Goal: Information Seeking & Learning: Learn about a topic

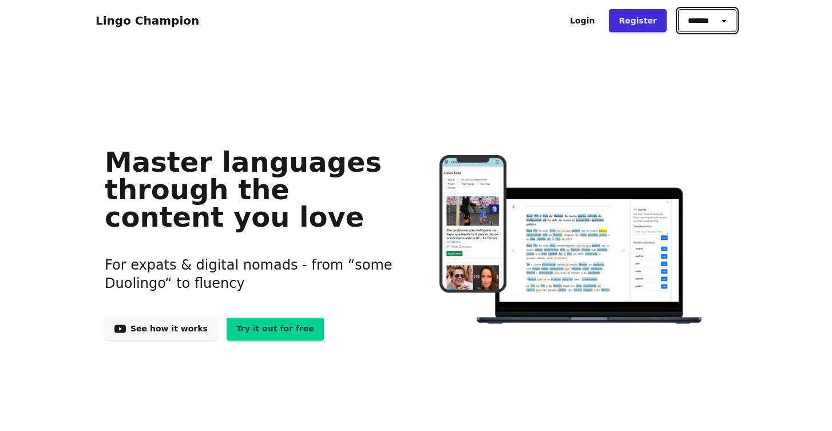
click at [727, 21] on select "******* ******* *******" at bounding box center [707, 20] width 58 height 23
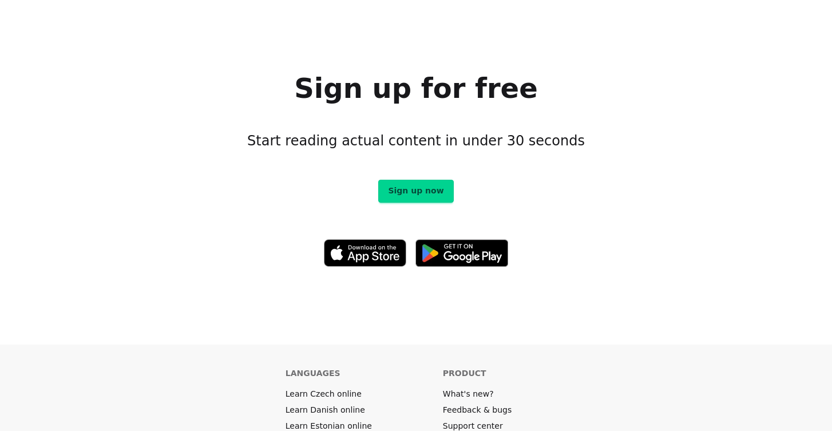
scroll to position [6180, 0]
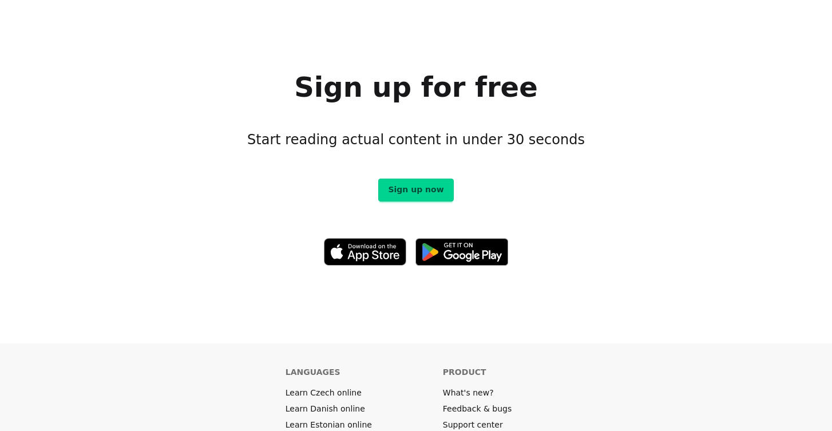
click at [317, 403] on link "Learn Danish online" at bounding box center [326, 408] width 80 height 11
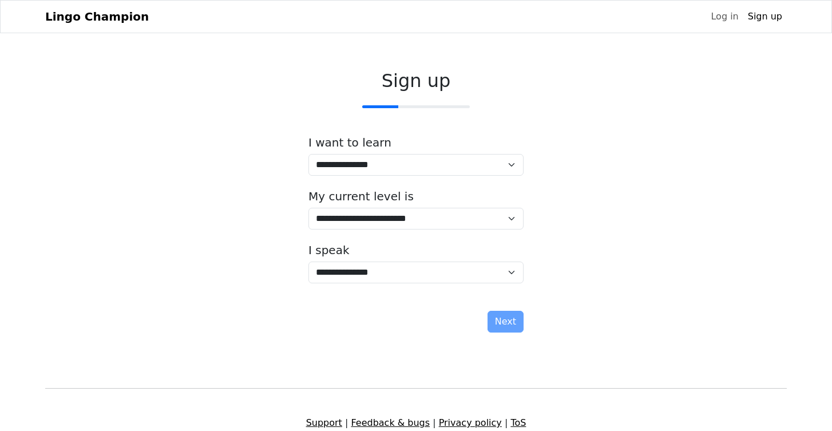
click at [62, 23] on link "Lingo Champion" at bounding box center [97, 16] width 104 height 23
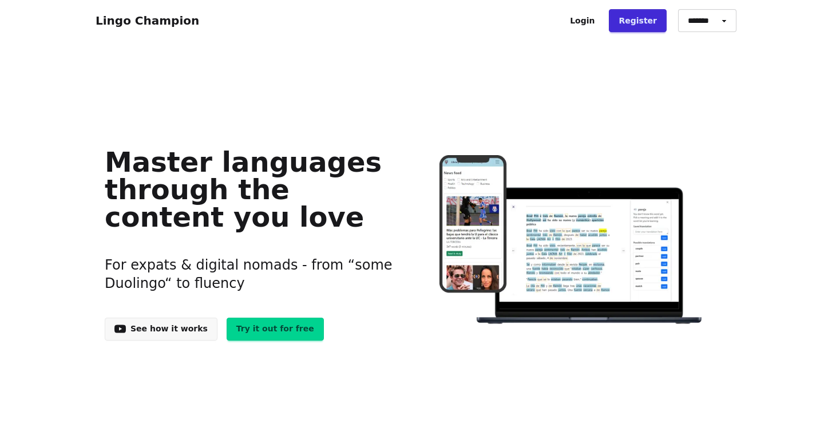
click at [258, 327] on link "Try it out for free" at bounding box center [275, 329] width 97 height 23
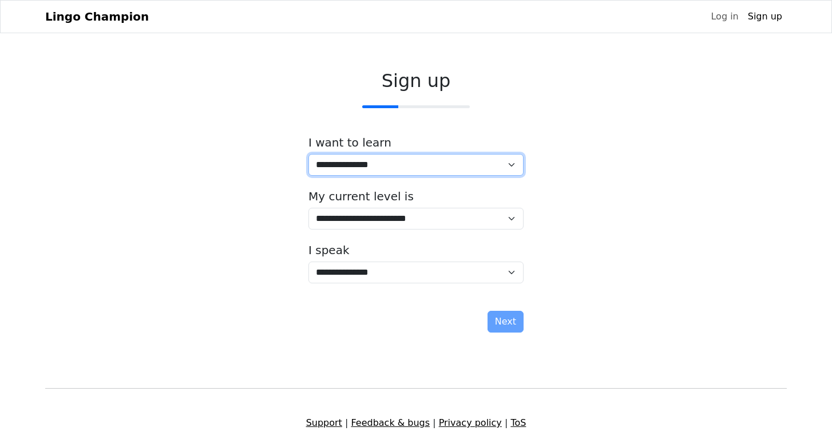
click at [498, 161] on select "**********" at bounding box center [416, 165] width 215 height 22
select select "**"
click at [309, 154] on select "**********" at bounding box center [416, 165] width 215 height 22
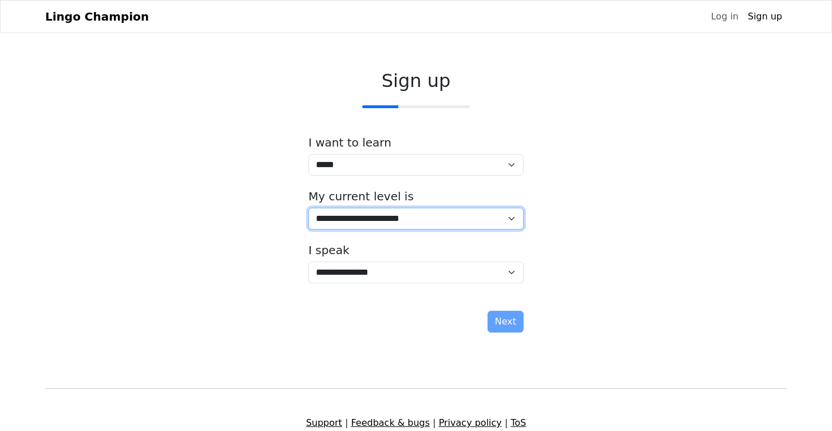
click at [484, 220] on select "**********" at bounding box center [416, 219] width 215 height 22
select select "*"
click at [309, 208] on select "**********" at bounding box center [416, 219] width 215 height 22
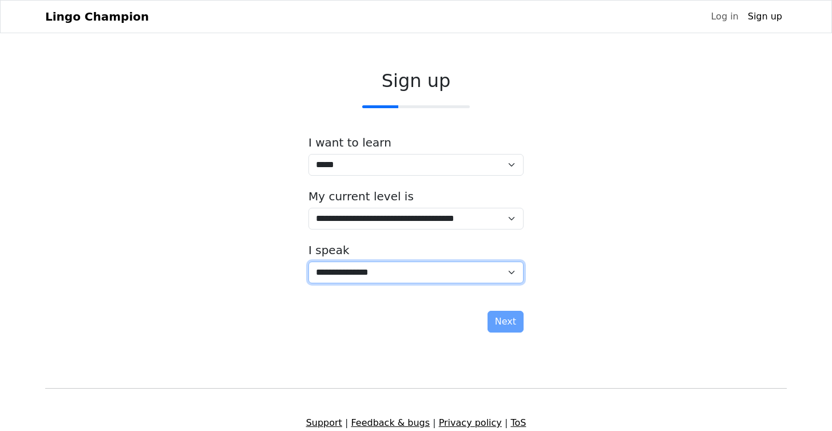
click at [417, 275] on select "**********" at bounding box center [416, 273] width 215 height 22
select select "**"
click at [309, 262] on select "**********" at bounding box center [416, 273] width 215 height 22
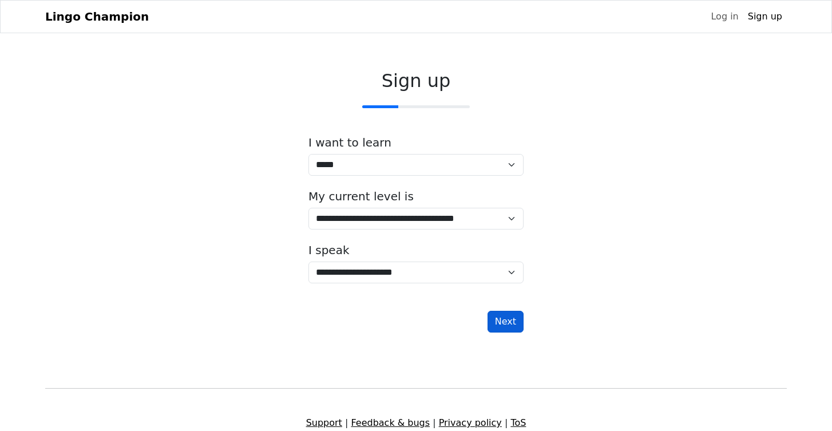
click at [504, 323] on button "Next" at bounding box center [506, 322] width 36 height 22
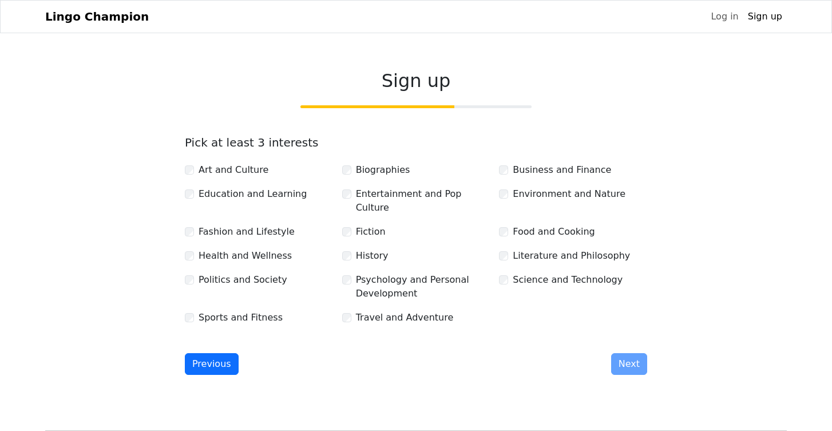
click at [344, 249] on div "History" at bounding box center [416, 256] width 148 height 14
click at [513, 166] on label "Business and Finance" at bounding box center [562, 170] width 98 height 14
click at [509, 273] on div "Science and Technology" at bounding box center [573, 280] width 148 height 14
click at [628, 353] on button "Next" at bounding box center [629, 364] width 36 height 22
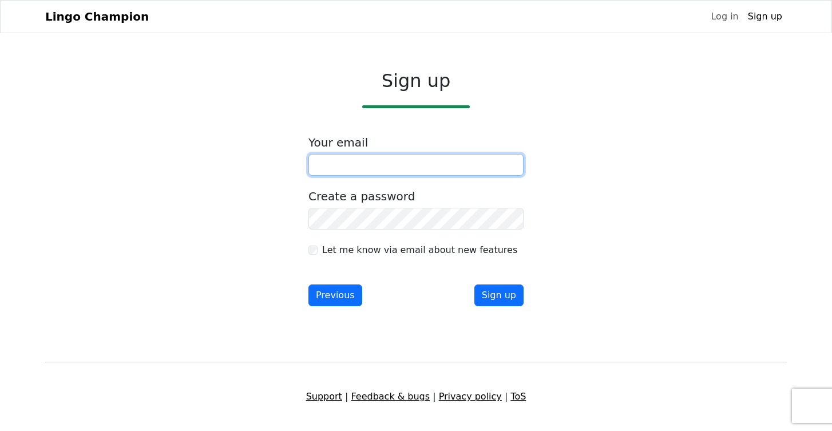
click at [460, 172] on input "email" at bounding box center [416, 165] width 215 height 22
type input "**********"
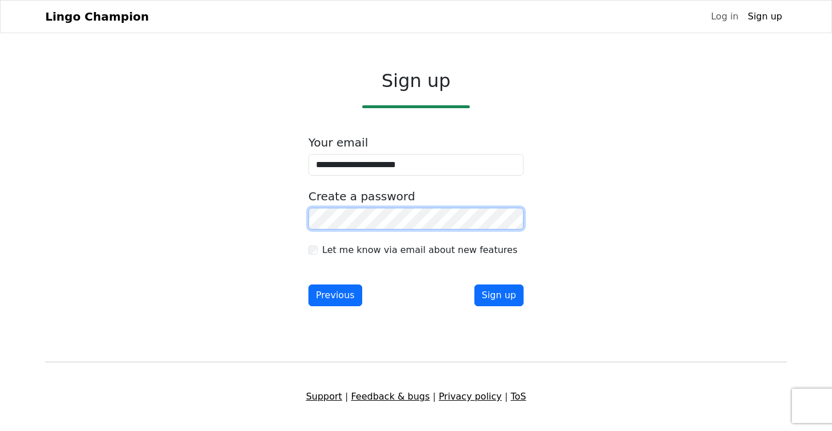
click at [309, 230] on div at bounding box center [309, 230] width 0 height 0
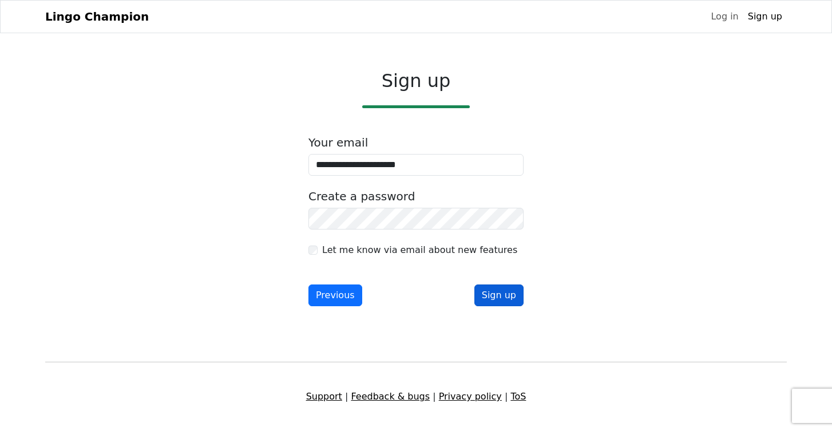
click at [504, 298] on button "Sign up" at bounding box center [499, 295] width 49 height 22
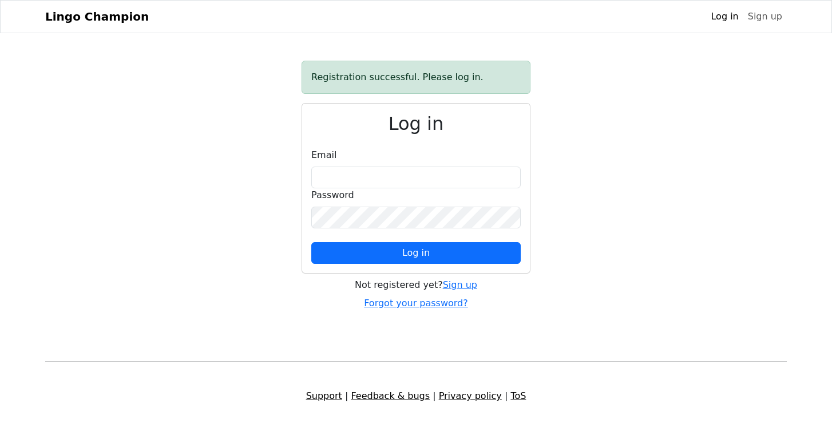
type input "**********"
click at [467, 143] on div "**********" at bounding box center [416, 188] width 228 height 169
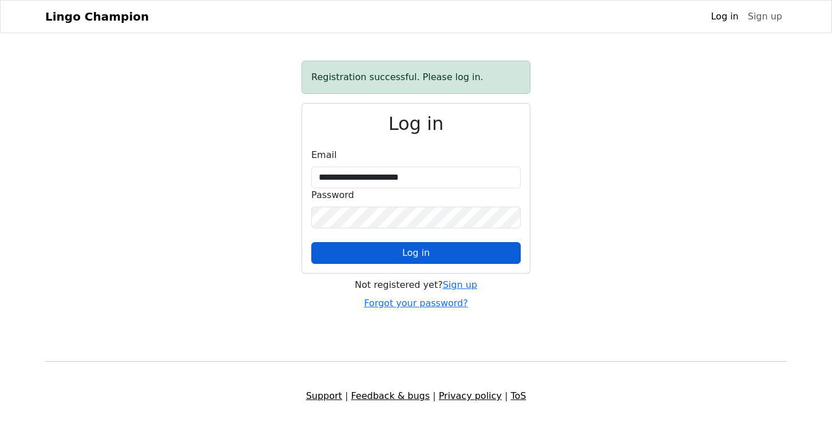
click at [436, 256] on button "Log in" at bounding box center [416, 253] width 210 height 22
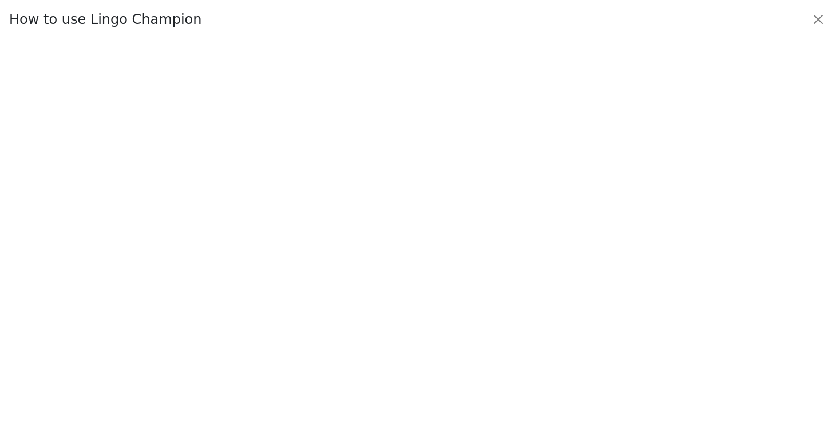
scroll to position [85, 0]
click at [815, 22] on button "Close" at bounding box center [818, 19] width 18 height 18
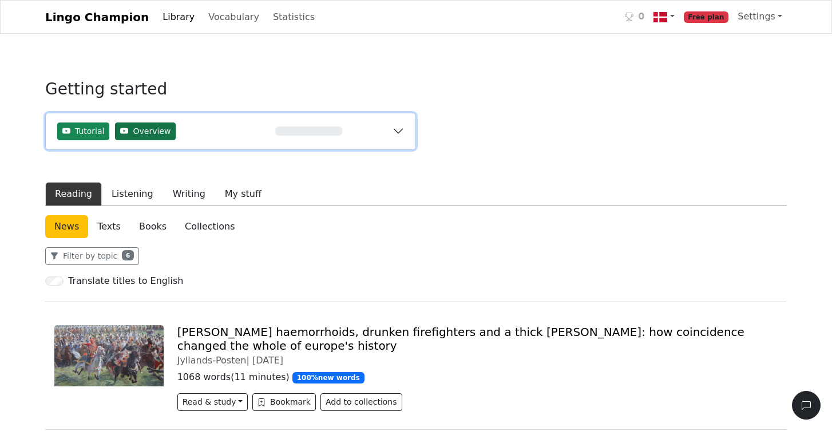
click at [151, 132] on span "Overview" at bounding box center [152, 131] width 38 height 12
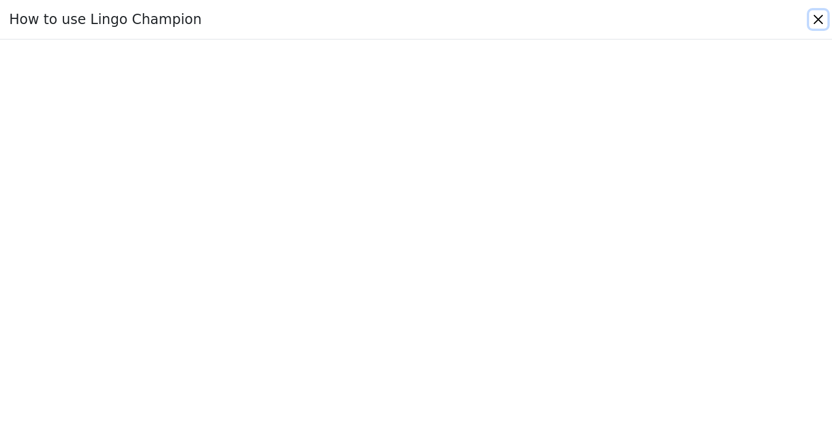
click at [819, 23] on button "Close" at bounding box center [818, 19] width 18 height 18
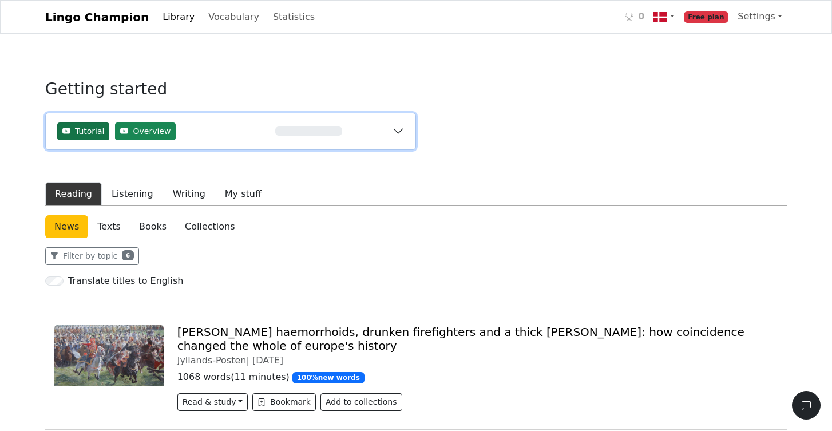
click at [81, 129] on span "Tutorial" at bounding box center [89, 131] width 29 height 12
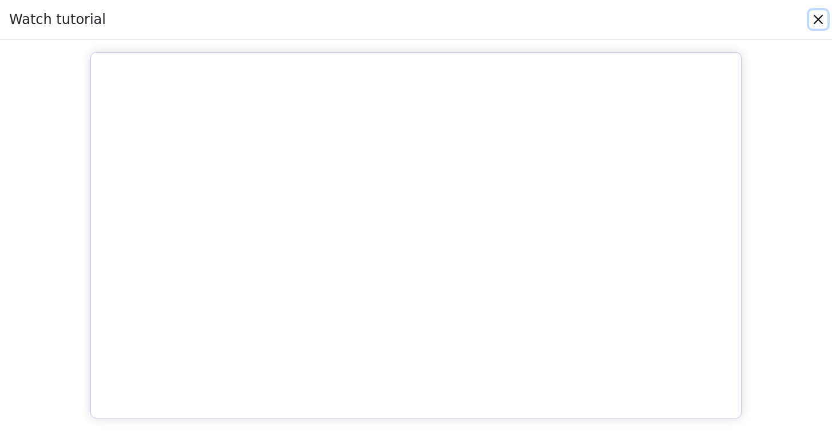
click at [818, 23] on button "Close" at bounding box center [818, 19] width 18 height 18
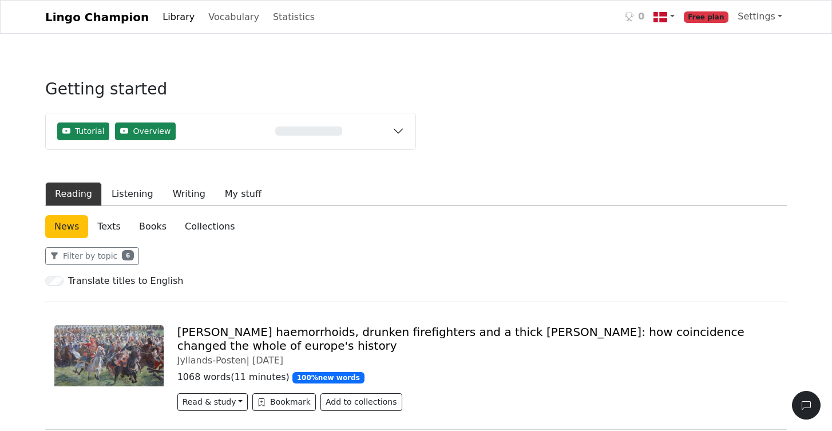
click at [161, 17] on link "Library" at bounding box center [178, 17] width 41 height 23
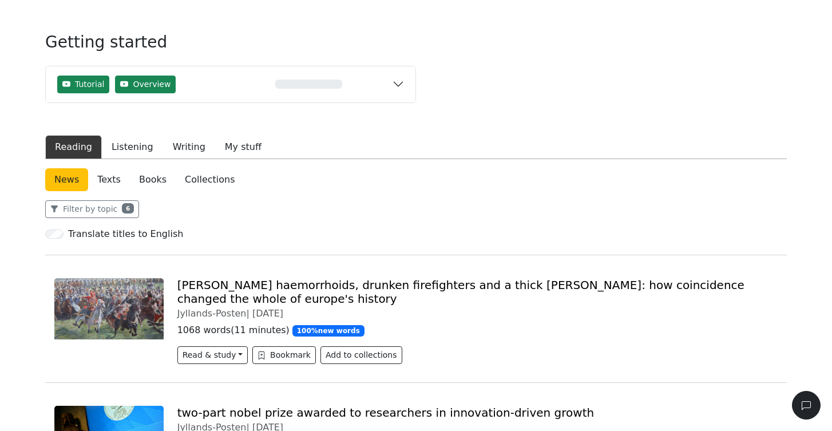
scroll to position [48, 0]
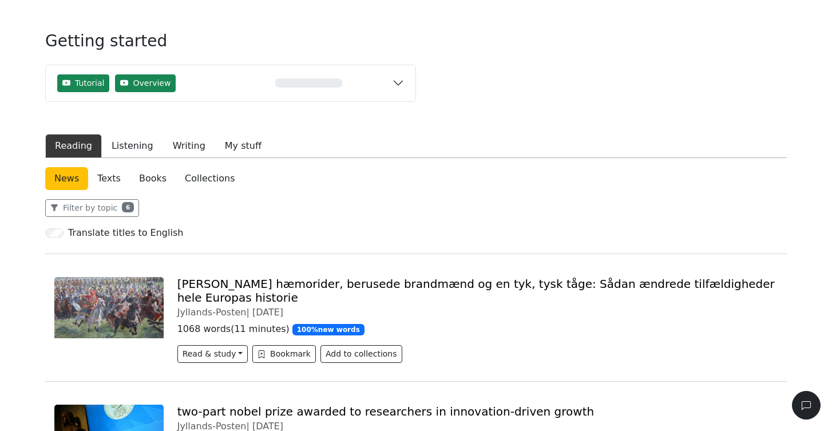
click at [215, 285] on link "[PERSON_NAME] hæmorider, berusede brandmænd og en tyk, tysk tåge: Sådan ændrede…" at bounding box center [476, 290] width 598 height 27
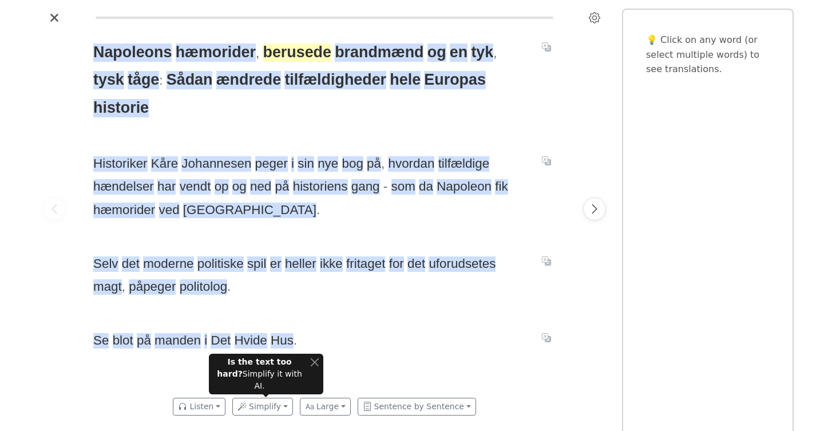
click at [301, 50] on span "berusede" at bounding box center [297, 53] width 69 height 18
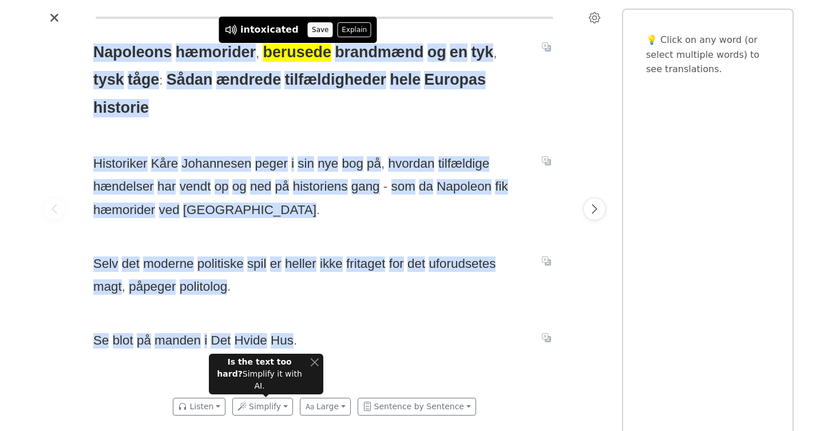
click at [311, 31] on button "Save" at bounding box center [320, 29] width 25 height 15
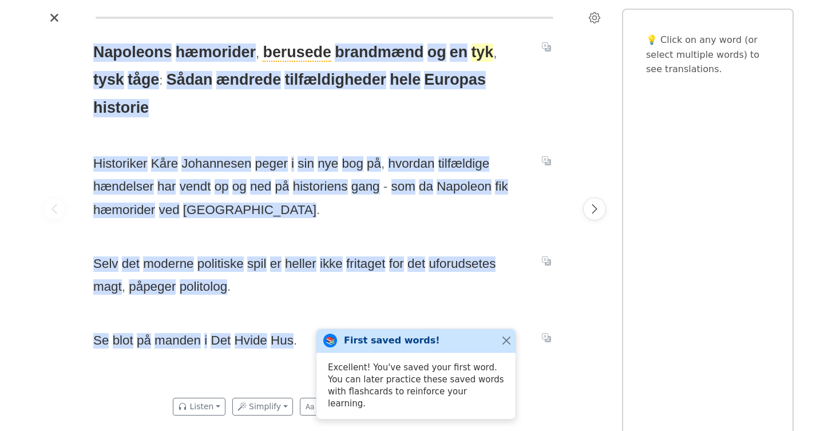
click at [471, 53] on span "tyk" at bounding box center [482, 53] width 22 height 18
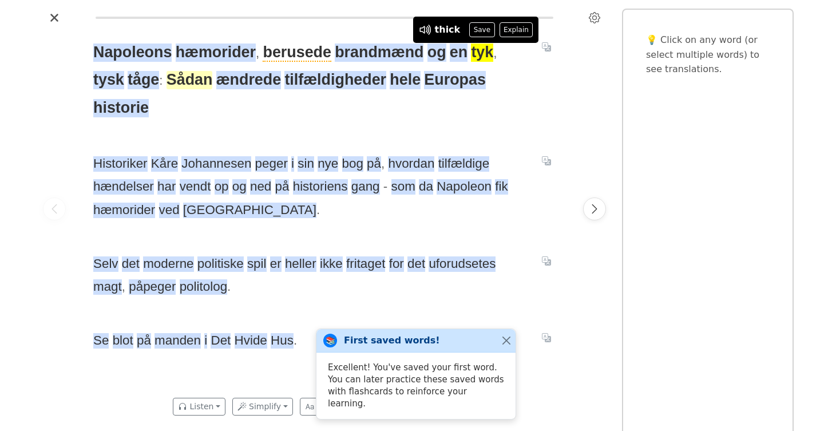
click at [167, 81] on span "Sådan" at bounding box center [190, 80] width 46 height 18
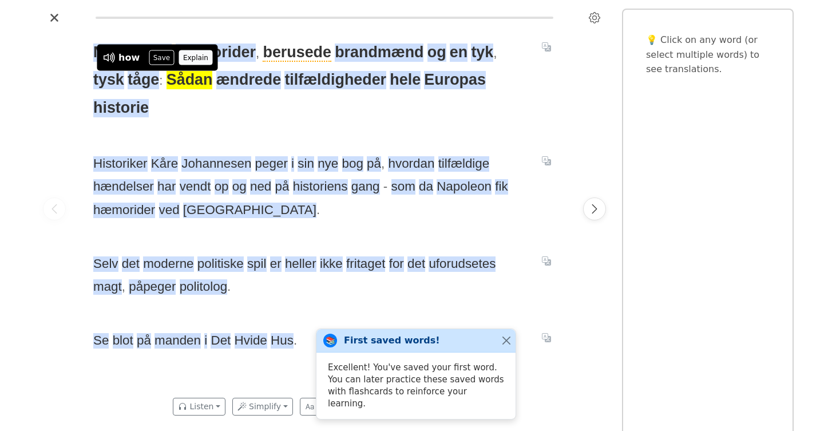
click at [187, 58] on button "Explain" at bounding box center [196, 57] width 34 height 15
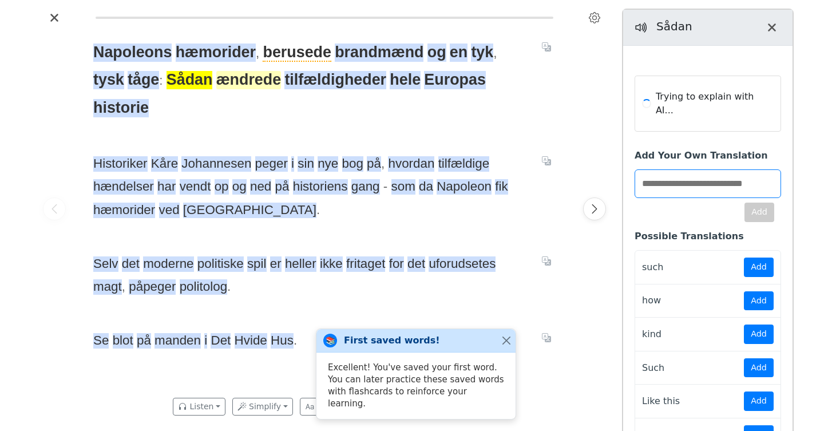
click at [216, 78] on span "ændrede" at bounding box center [248, 80] width 65 height 18
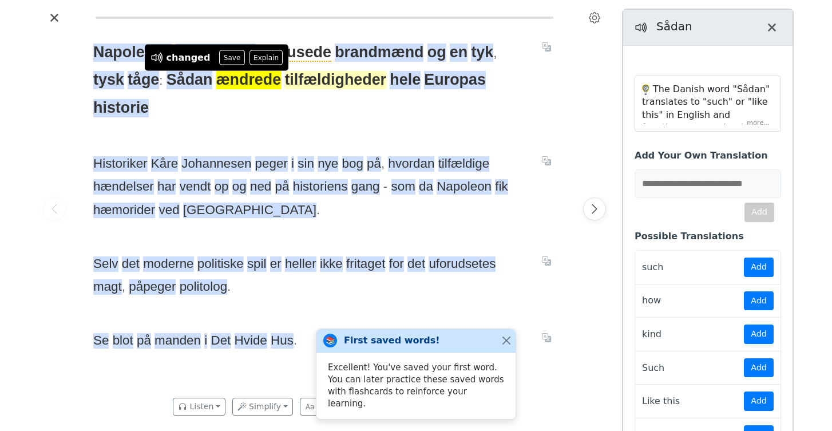
click at [290, 81] on span "tilfældigheder" at bounding box center [335, 80] width 102 height 18
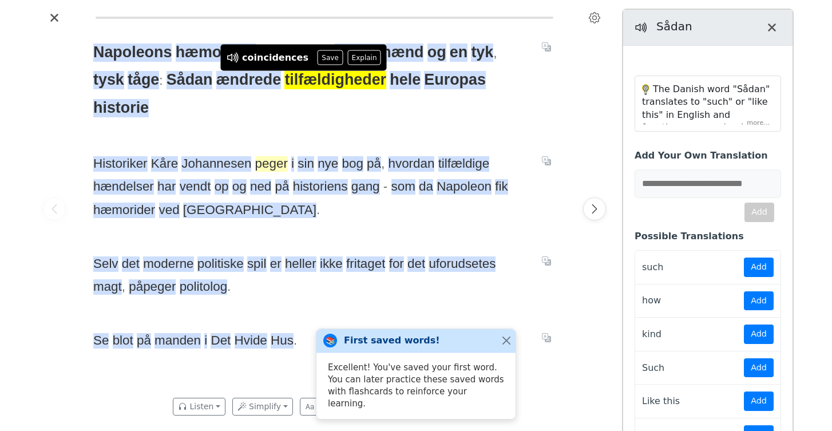
click at [266, 156] on span "peger" at bounding box center [271, 163] width 33 height 15
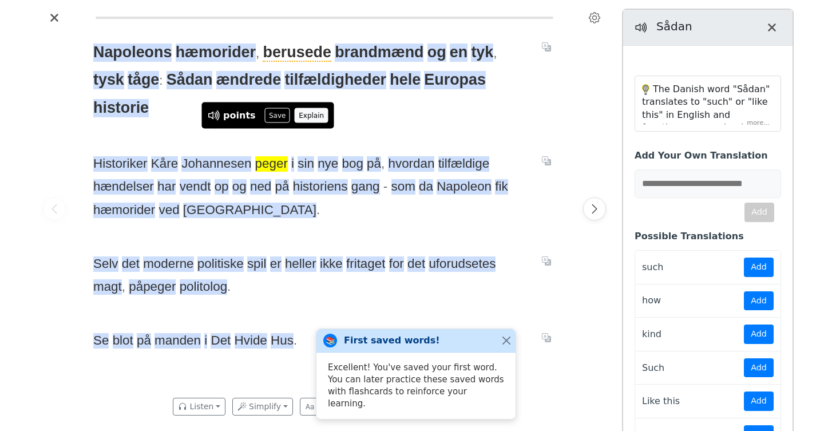
click at [306, 116] on button "Explain" at bounding box center [312, 115] width 34 height 15
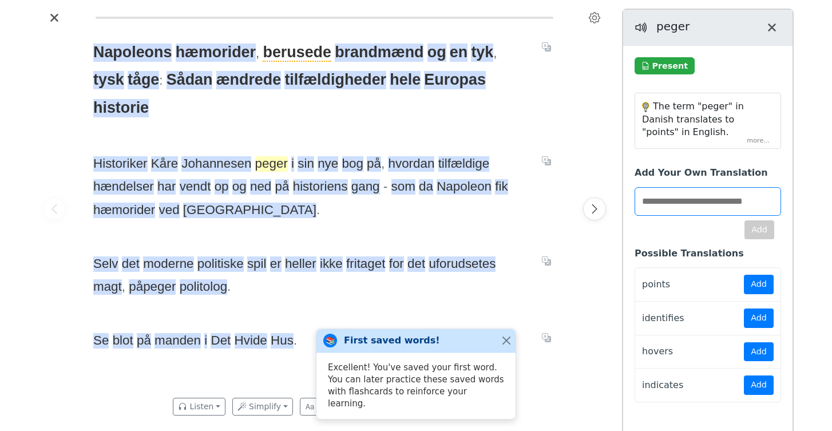
click at [260, 156] on span "peger" at bounding box center [271, 163] width 33 height 15
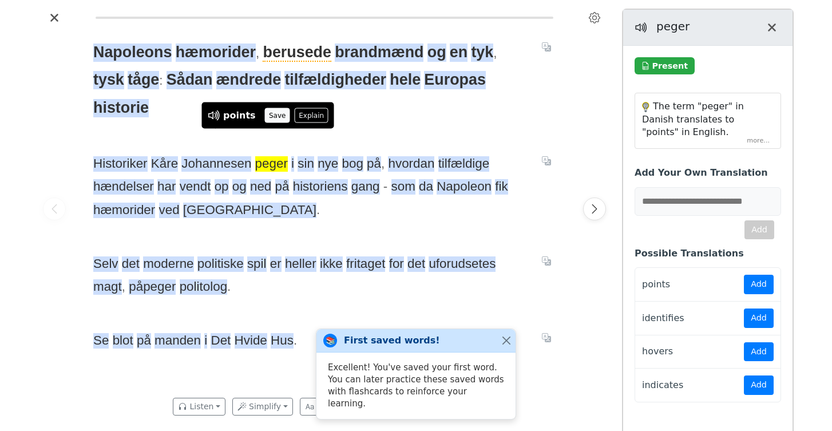
click at [270, 116] on button "Save" at bounding box center [277, 115] width 25 height 15
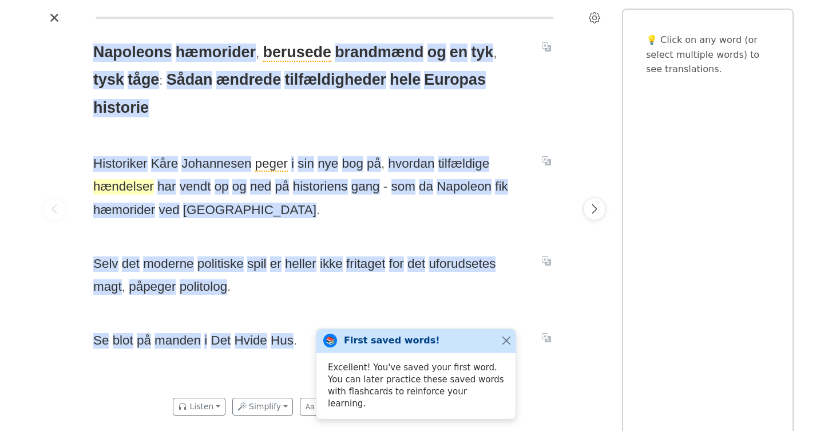
click at [118, 179] on span "hændelser" at bounding box center [123, 186] width 61 height 15
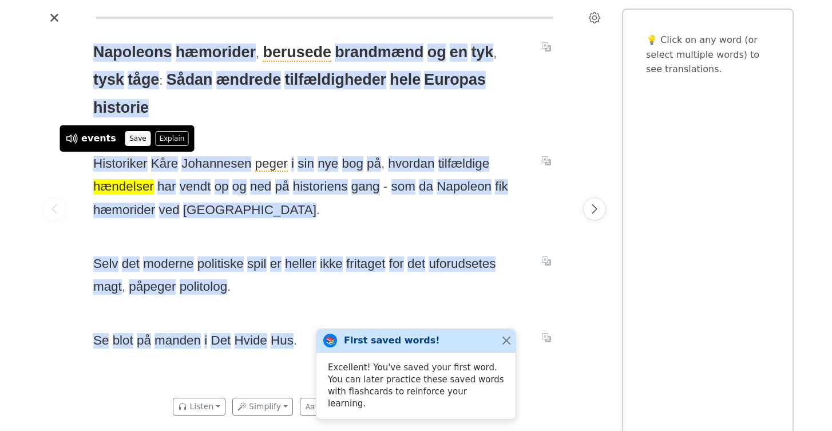
click at [133, 140] on button "Save" at bounding box center [137, 138] width 25 height 15
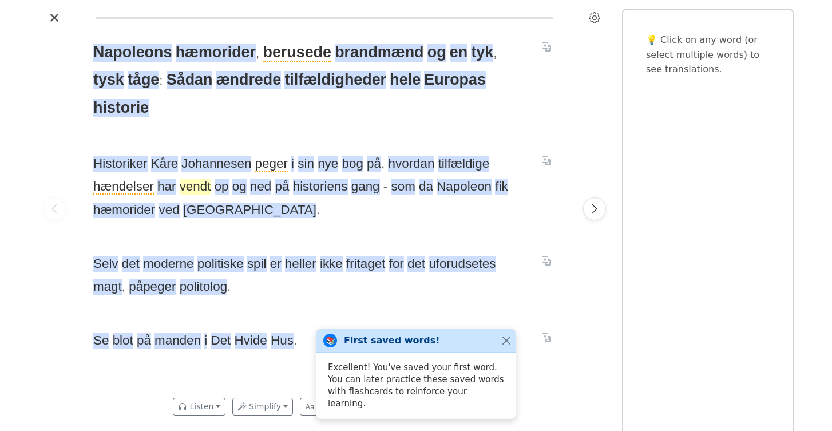
click at [194, 179] on span "vendt" at bounding box center [195, 186] width 31 height 15
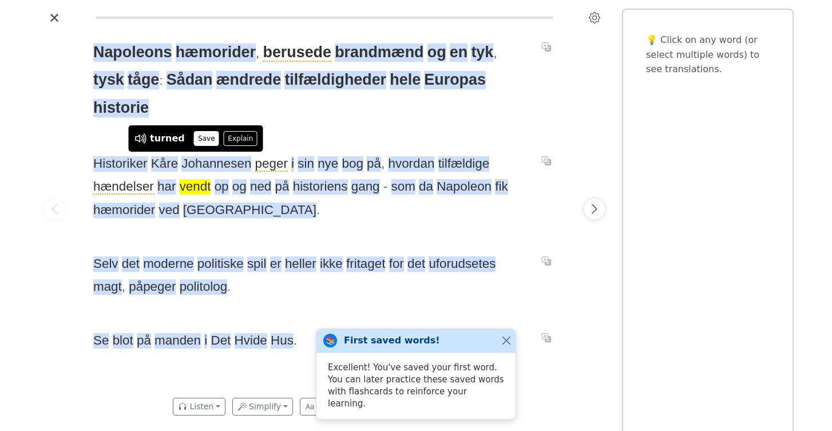
click at [200, 141] on button "Save" at bounding box center [206, 138] width 25 height 15
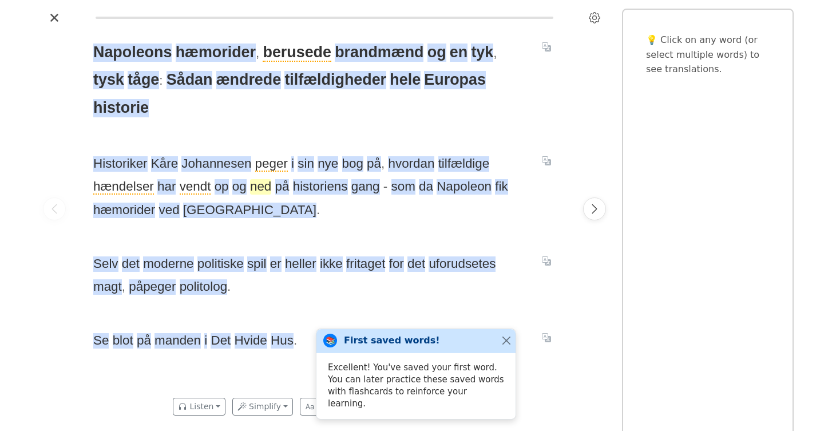
click at [254, 179] on span "ned" at bounding box center [260, 186] width 21 height 15
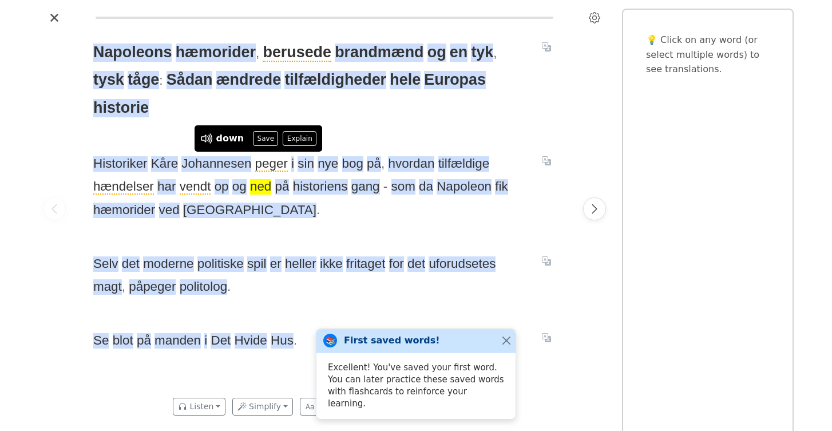
click at [331, 204] on div "[PERSON_NAME] hæmorider , berusede brandmænd og en tyk , tysk tåge : Sådan ændr…" at bounding box center [324, 209] width 485 height 364
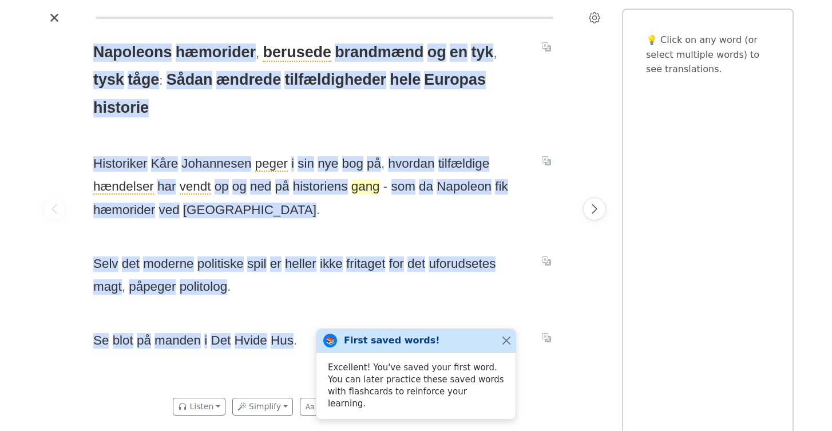
click at [358, 179] on span "gang" at bounding box center [365, 186] width 29 height 15
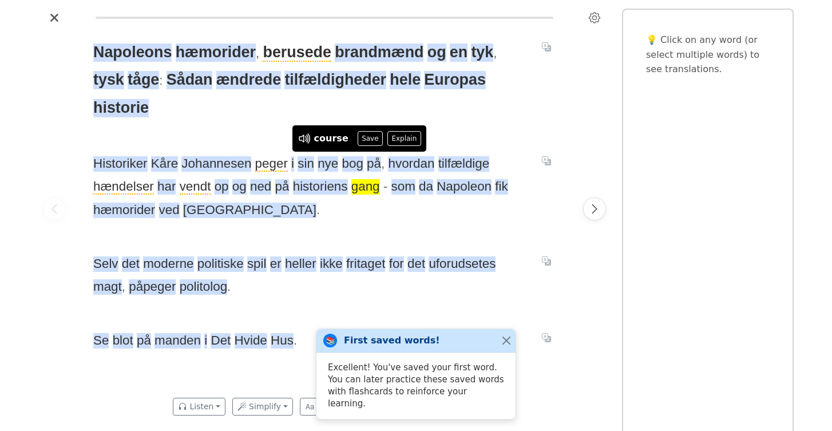
click at [408, 197] on div "[PERSON_NAME] hæmorider , berusede brandmænd og en tyk , tysk tåge : Sådan ændr…" at bounding box center [324, 209] width 485 height 364
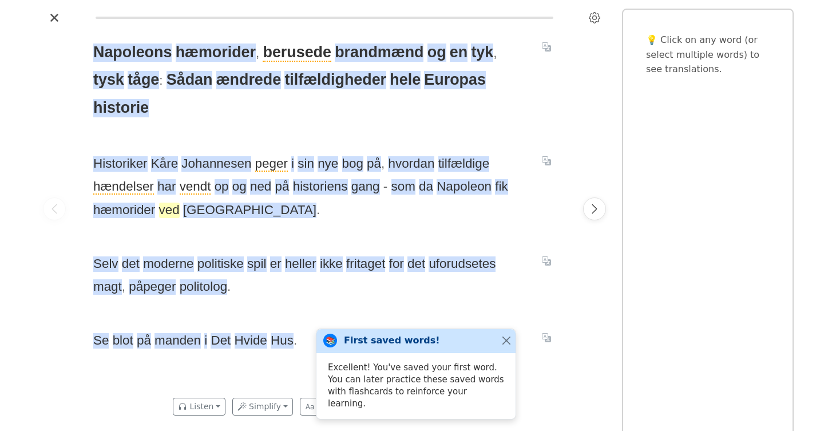
click at [169, 203] on span "ved" at bounding box center [169, 210] width 21 height 15
click at [330, 205] on div "[PERSON_NAME] hæmorider , berusede brandmænd og en tyk , tysk tåge : Sådan ændr…" at bounding box center [324, 209] width 485 height 364
click at [103, 256] on span "Selv" at bounding box center [105, 263] width 25 height 15
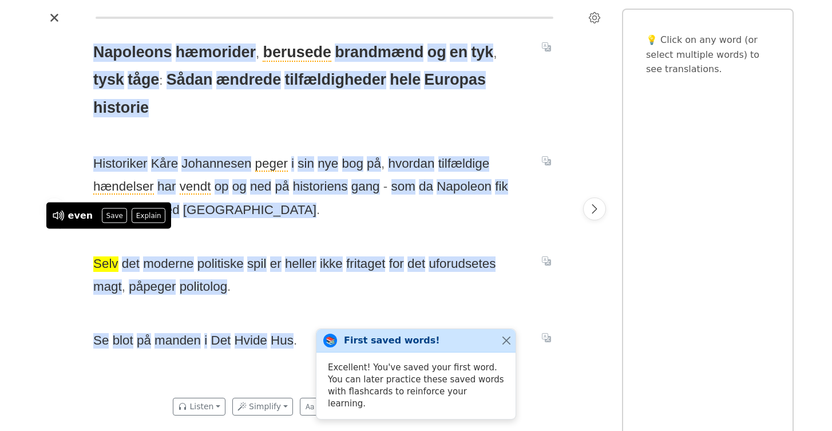
click at [203, 208] on div "[PERSON_NAME] hæmorider , berusede brandmænd og en tyk , tysk tåge : Sådan ændr…" at bounding box center [324, 209] width 485 height 364
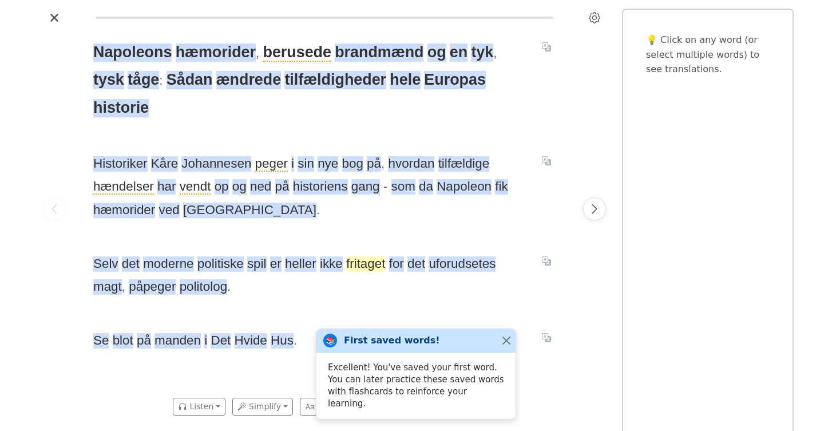
click at [367, 256] on span "fritaget" at bounding box center [365, 263] width 39 height 15
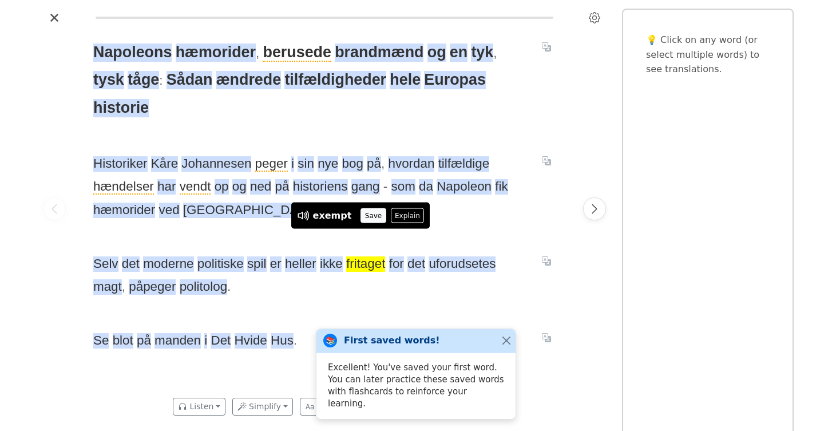
click at [364, 219] on button "Save" at bounding box center [373, 215] width 25 height 15
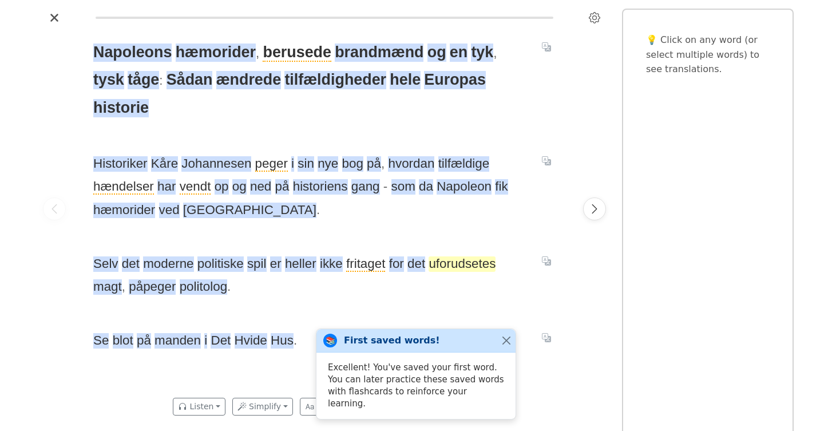
click at [444, 256] on span "uforudsetes" at bounding box center [462, 263] width 67 height 15
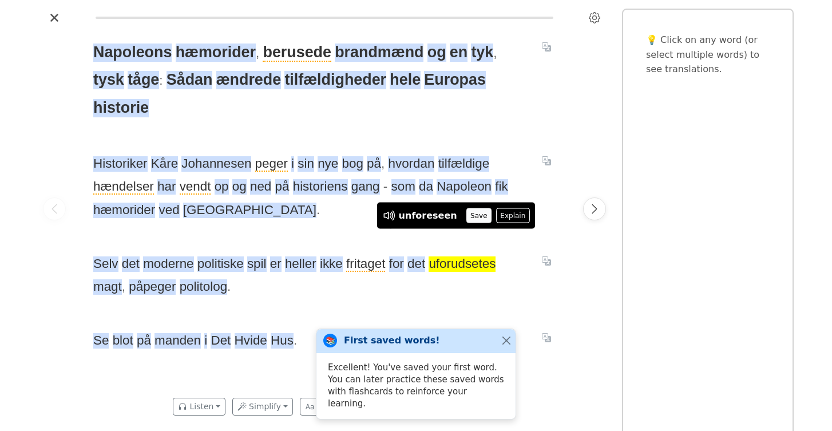
click at [467, 212] on button "Save" at bounding box center [479, 215] width 25 height 15
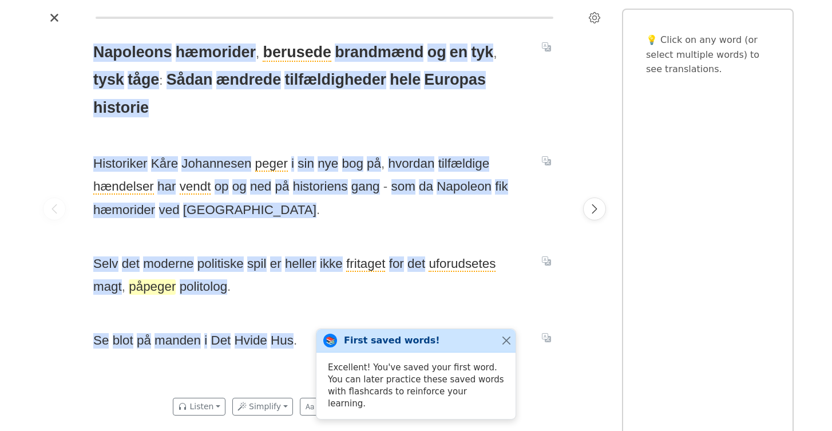
click at [129, 279] on span "påpeger" at bounding box center [152, 286] width 47 height 15
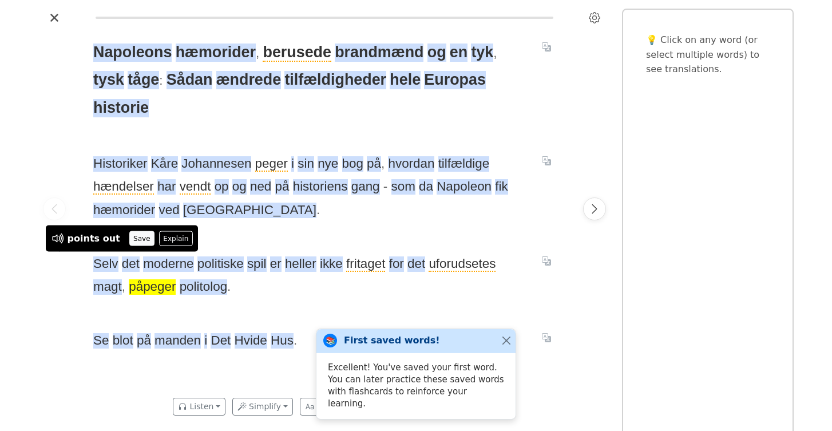
click at [133, 240] on button "Save" at bounding box center [141, 238] width 25 height 15
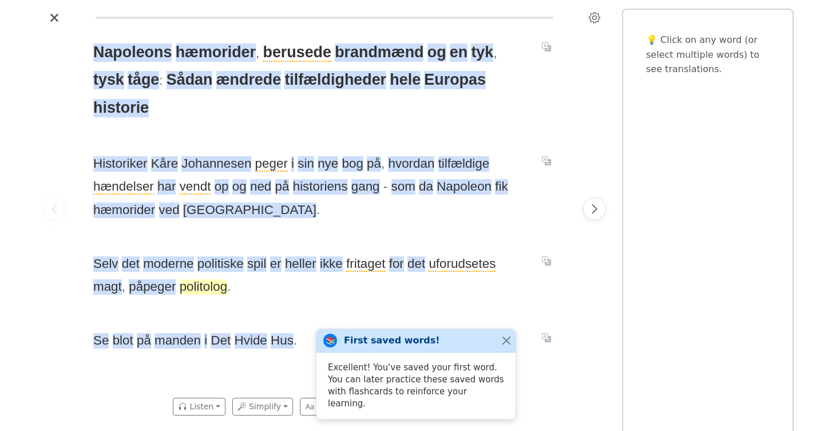
click at [180, 279] on span "politolog" at bounding box center [204, 286] width 48 height 15
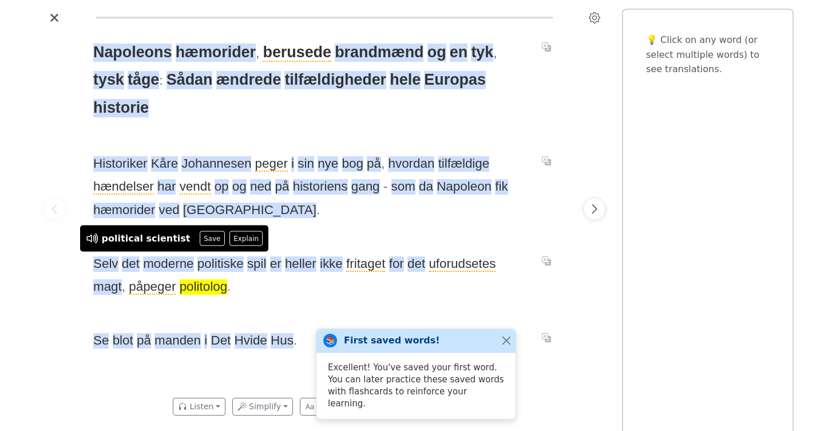
click at [334, 285] on div "[PERSON_NAME] hæmorider , berusede brandmænd og en tyk , tysk tåge : Sådan ændr…" at bounding box center [324, 209] width 485 height 364
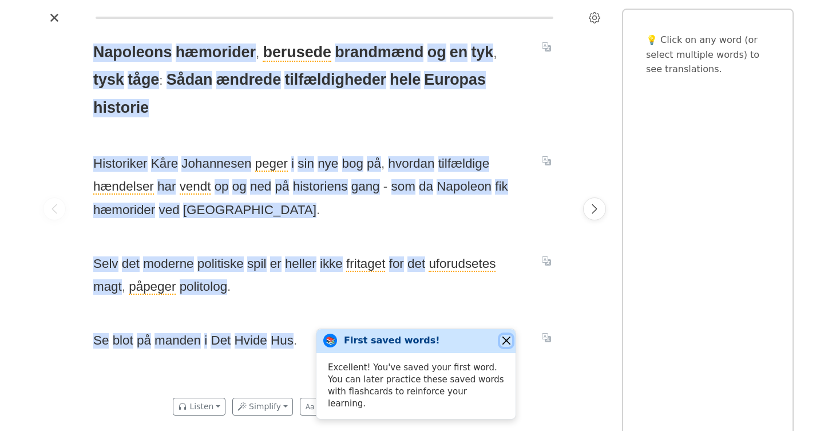
click at [510, 347] on button "Close" at bounding box center [506, 341] width 12 height 12
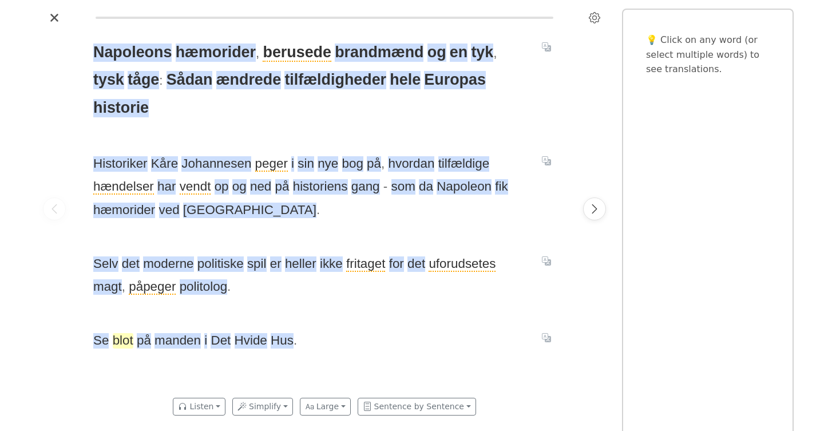
click at [121, 333] on span "blot" at bounding box center [123, 340] width 21 height 15
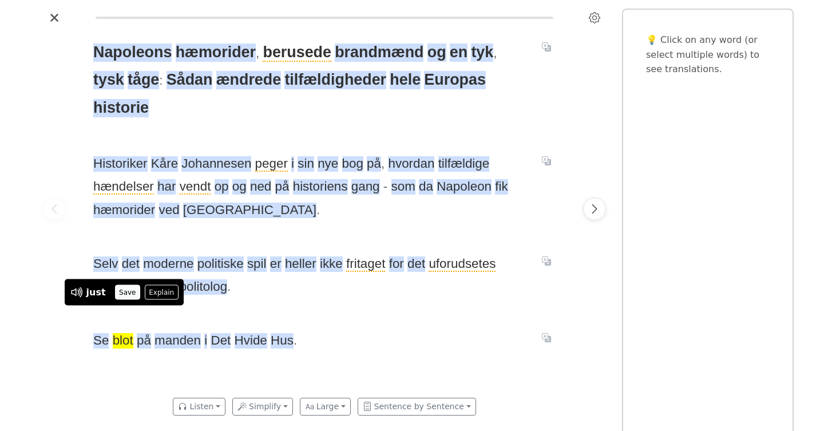
click at [122, 289] on button "Save" at bounding box center [127, 292] width 25 height 15
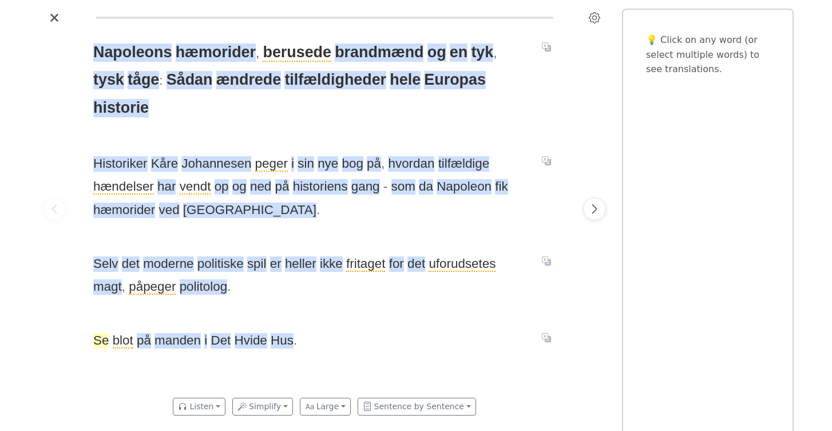
click at [97, 333] on span "Se" at bounding box center [100, 340] width 15 height 15
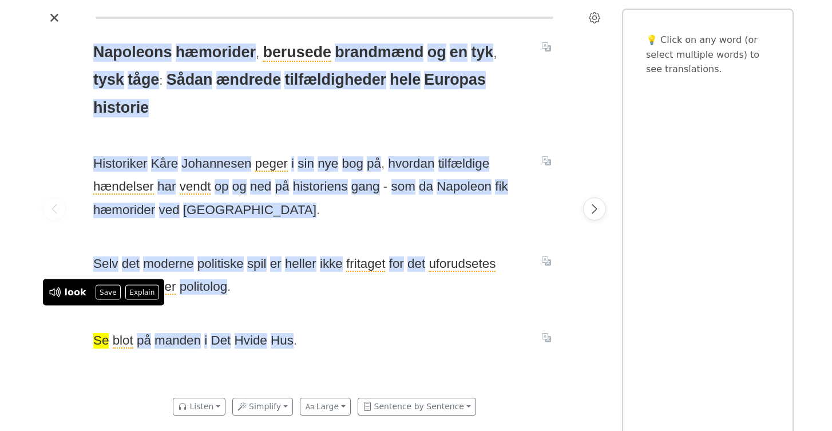
click at [63, 310] on div at bounding box center [54, 209] width 32 height 364
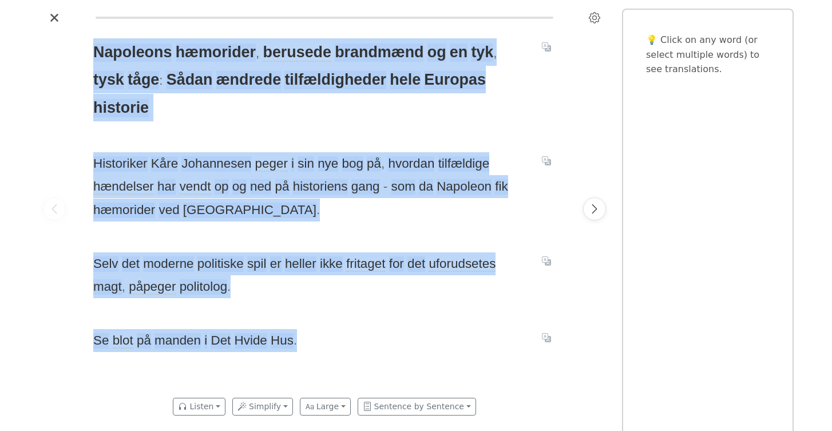
drag, startPoint x: 69, startPoint y: 309, endPoint x: 299, endPoint y: 313, distance: 230.7
click at [299, 313] on div "[PERSON_NAME] hæmorider , berusede brandmænd og en tyk , tysk tåge : Sådan ændr…" at bounding box center [324, 209] width 572 height 364
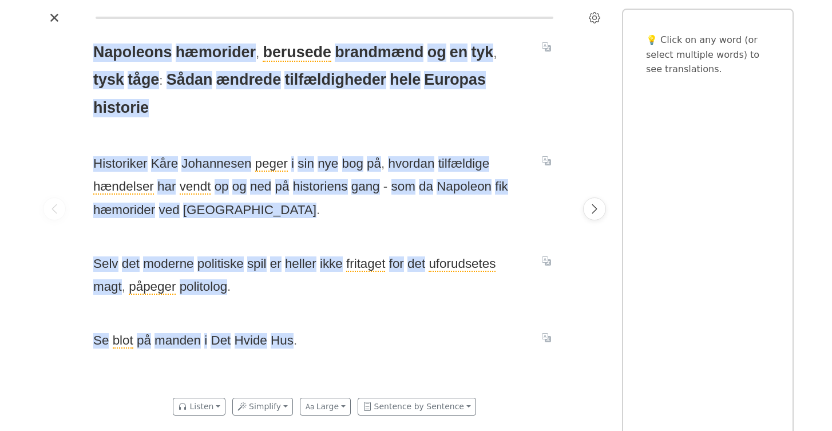
click at [88, 350] on div "[PERSON_NAME] hæmorider , berusede brandmænd og en tyk , tysk tåge : Sådan ændr…" at bounding box center [324, 209] width 485 height 364
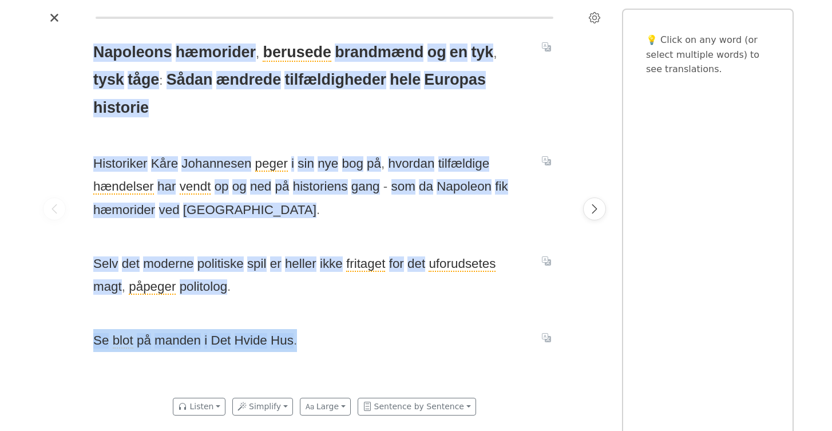
drag, startPoint x: 83, startPoint y: 309, endPoint x: 288, endPoint y: 316, distance: 205.0
click at [288, 316] on div "[PERSON_NAME] hæmorider , berusede brandmænd og en tyk , tysk tåge : Sådan ændr…" at bounding box center [324, 209] width 485 height 364
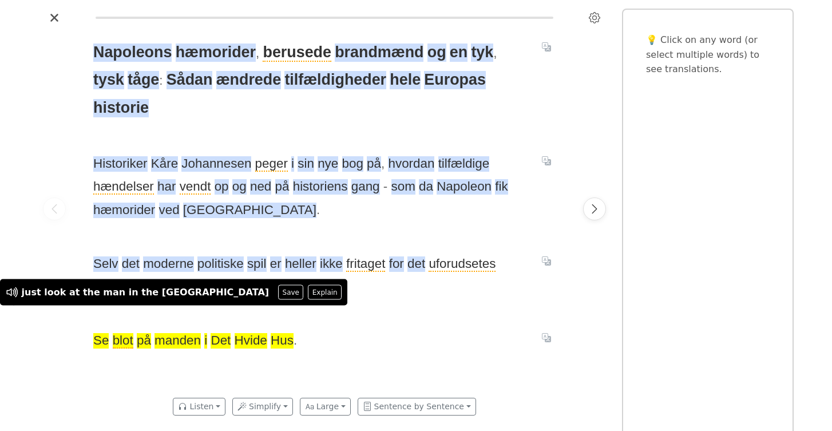
click at [278, 372] on div "[PERSON_NAME] hæmorider , berusede brandmænd og en tyk , tysk tåge : Sådan ændr…" at bounding box center [324, 209] width 485 height 364
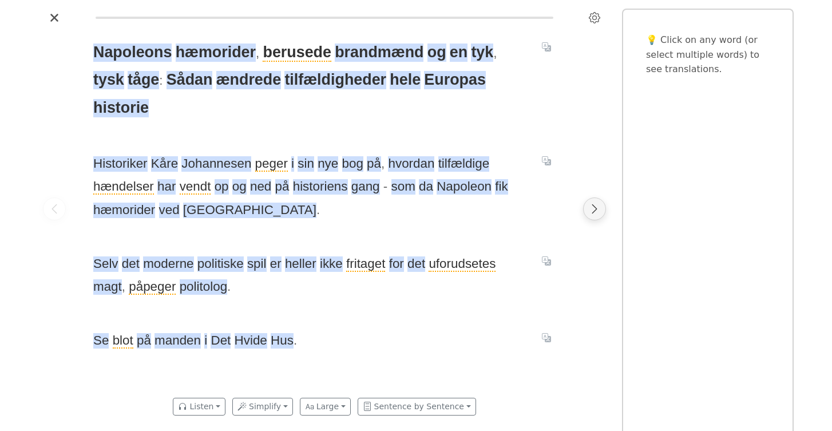
click at [595, 208] on icon "Next page" at bounding box center [594, 208] width 11 height 11
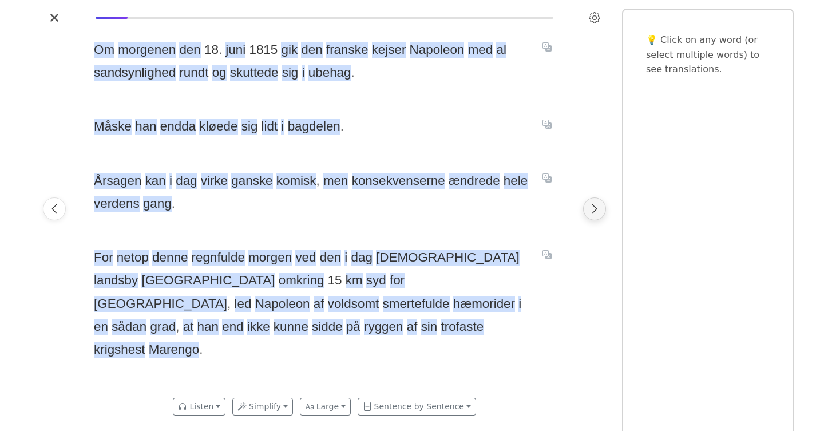
scroll to position [0, 485]
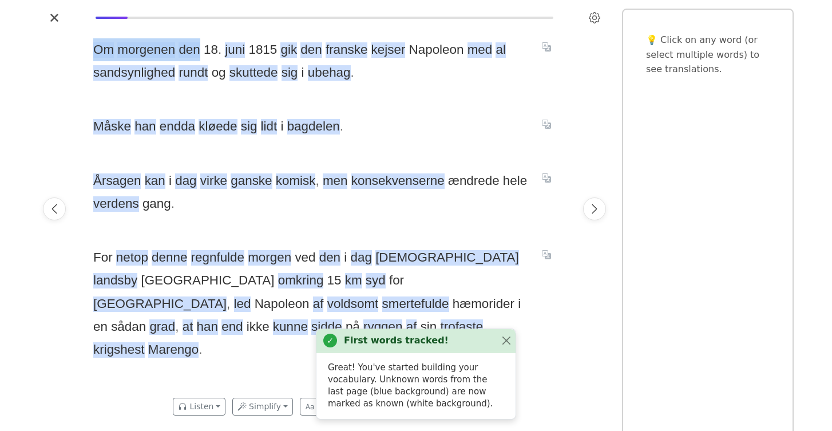
drag, startPoint x: 82, startPoint y: 46, endPoint x: 196, endPoint y: 55, distance: 114.8
click at [196, 55] on div "Om morgenen den [DATE] gik den [DEMOGRAPHIC_DATA] kejser [PERSON_NAME] med al s…" at bounding box center [324, 209] width 485 height 364
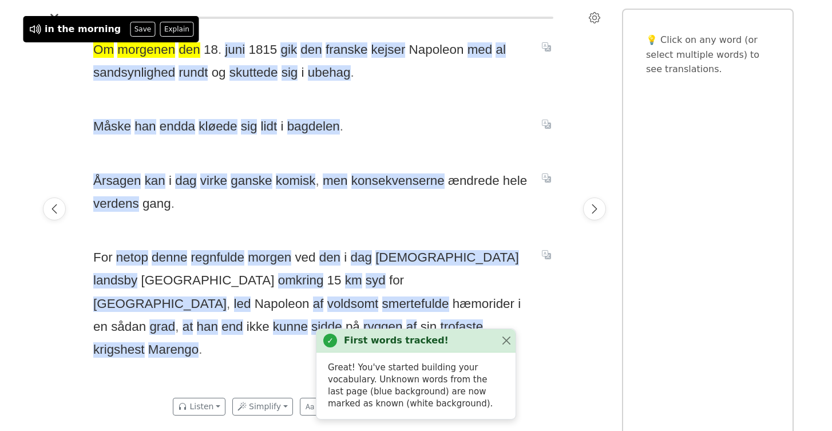
click at [48, 77] on div at bounding box center [54, 209] width 32 height 364
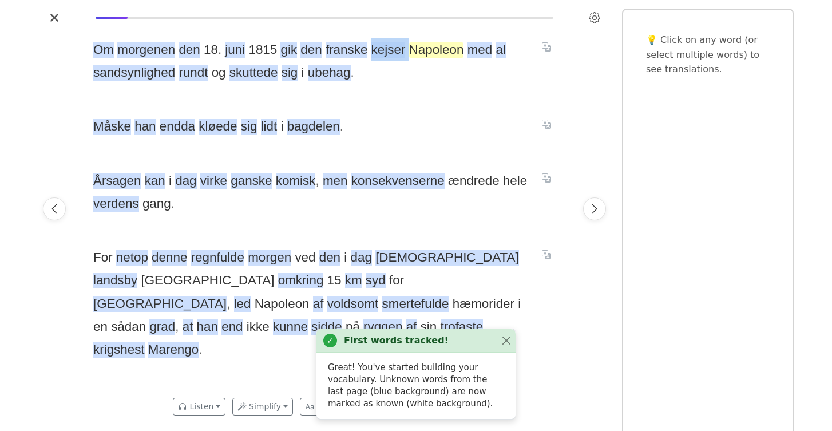
drag, startPoint x: 358, startPoint y: 48, endPoint x: 392, endPoint y: 54, distance: 34.9
click at [392, 54] on span "Om morgenen den [DATE] gik den [DEMOGRAPHIC_DATA] kejser [PERSON_NAME] med al s…" at bounding box center [310, 61] width 435 height 46
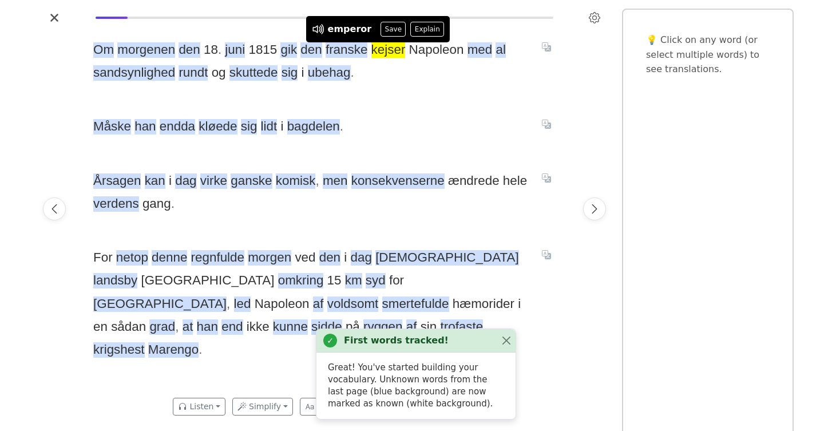
click at [386, 87] on div "Om morgenen den [DATE] gik den [DEMOGRAPHIC_DATA] kejser [PERSON_NAME] med al s…" at bounding box center [324, 209] width 485 height 364
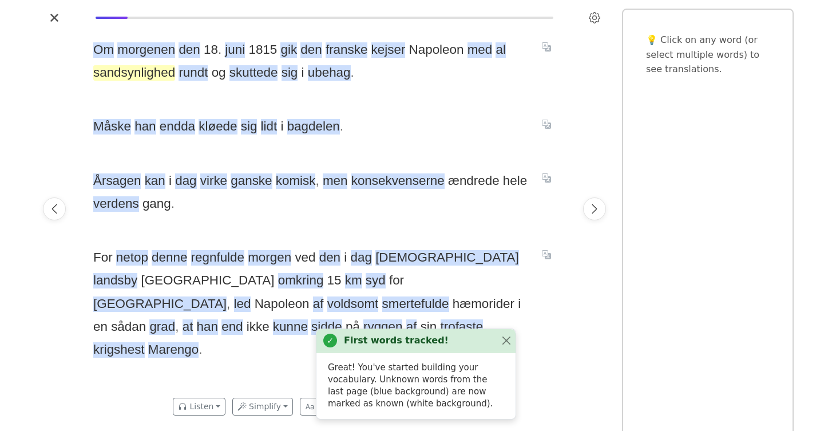
click at [141, 76] on span "sandsynlighed" at bounding box center [134, 72] width 82 height 15
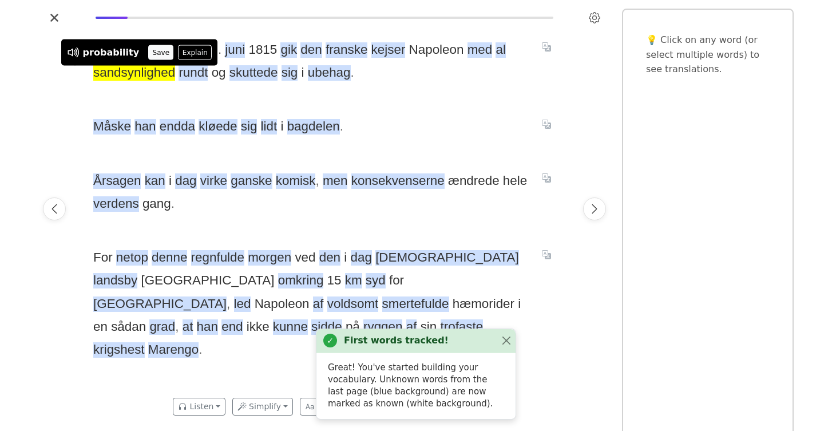
click at [151, 53] on button "Save" at bounding box center [160, 52] width 25 height 15
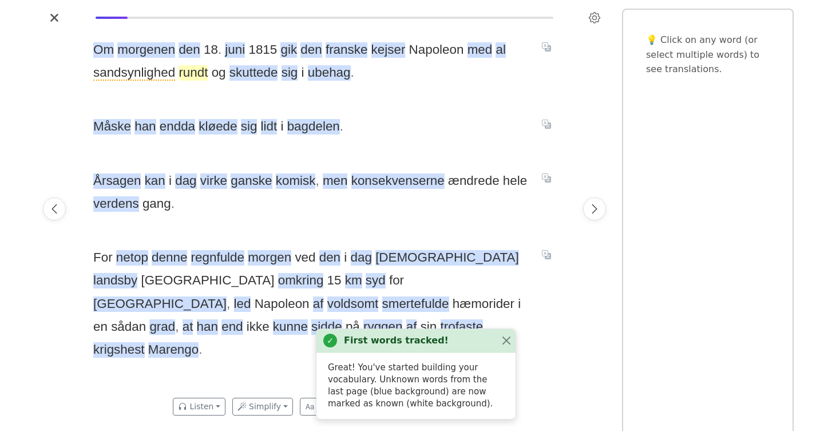
click at [190, 74] on span "rundt" at bounding box center [193, 72] width 29 height 15
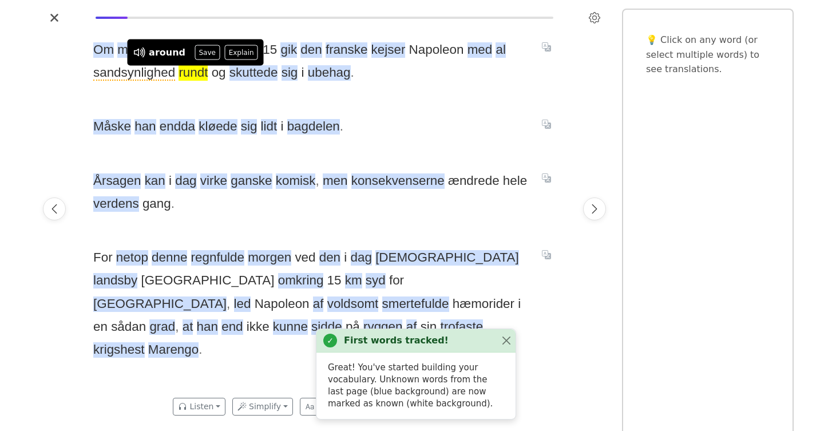
click at [236, 100] on div "Om morgenen den [DATE] gik den [DEMOGRAPHIC_DATA] kejser [PERSON_NAME] med al s…" at bounding box center [324, 209] width 485 height 364
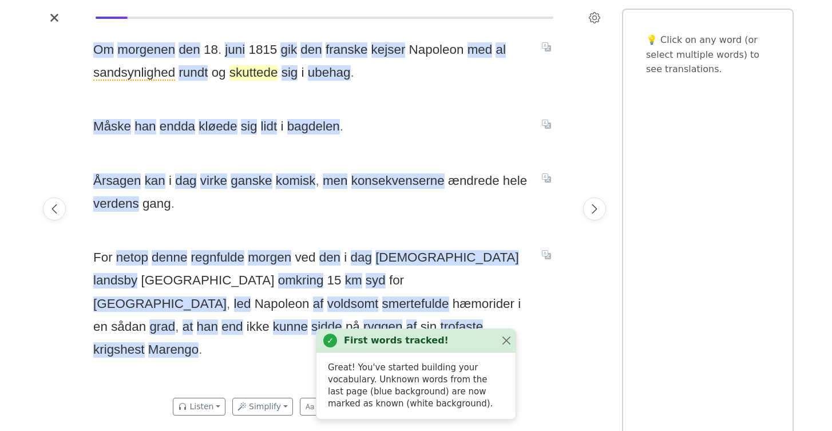
click at [262, 73] on span "skuttede" at bounding box center [254, 72] width 49 height 15
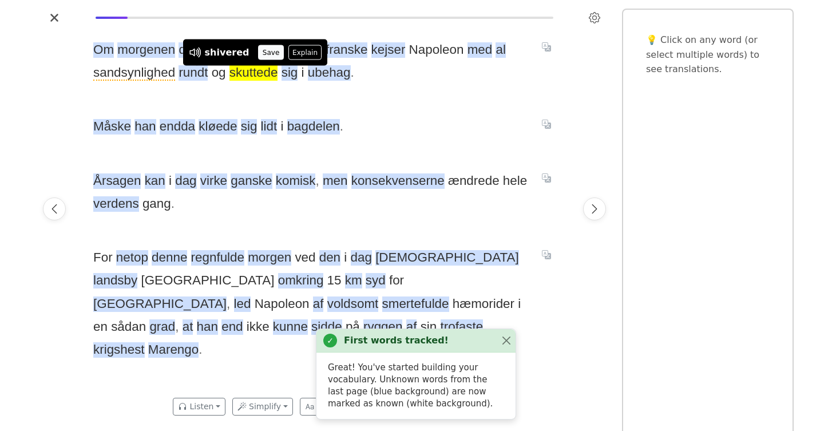
click at [262, 52] on button "Save" at bounding box center [270, 52] width 25 height 15
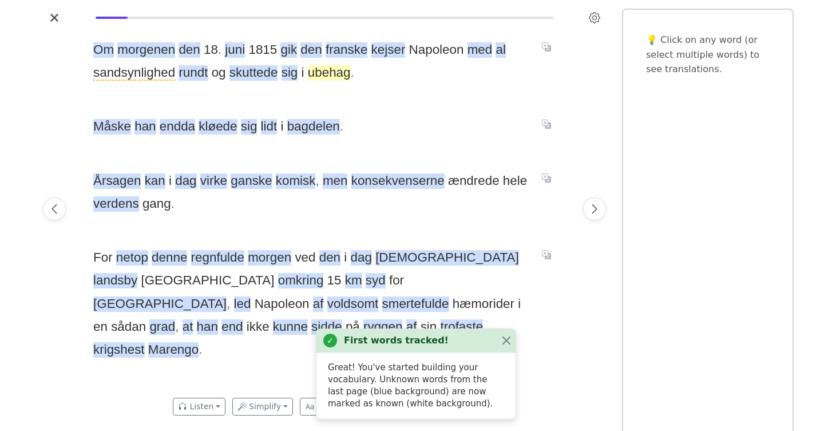
click at [330, 77] on span "ubehag" at bounding box center [329, 72] width 43 height 15
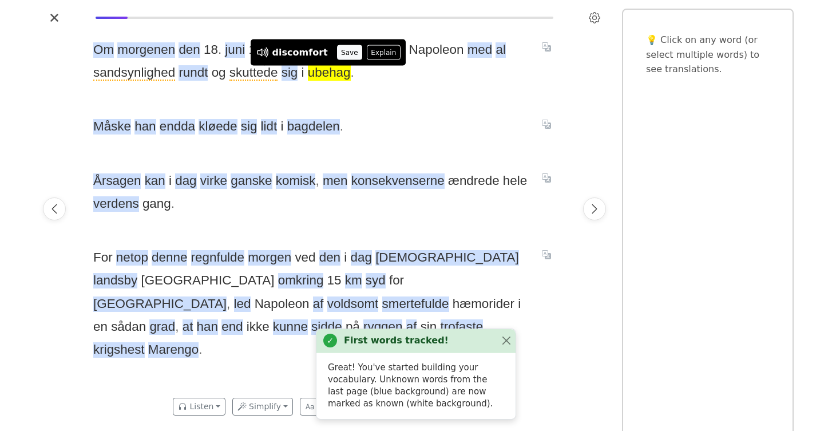
click at [339, 53] on button "Save" at bounding box center [349, 52] width 25 height 15
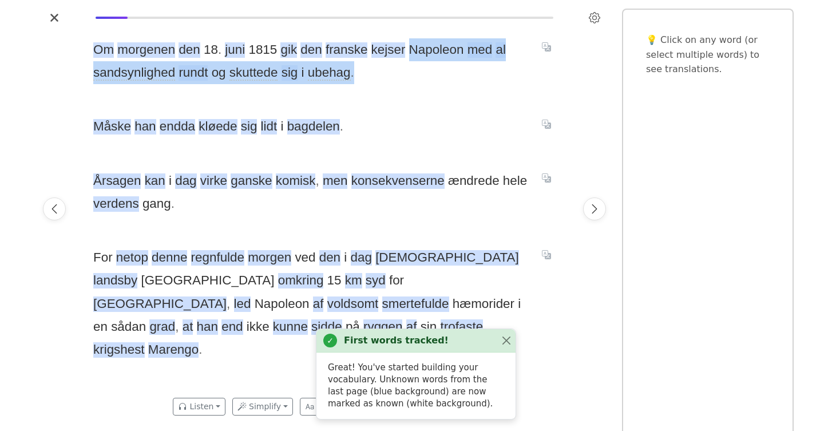
drag, startPoint x: 394, startPoint y: 45, endPoint x: 349, endPoint y: 76, distance: 54.0
click at [349, 76] on span "Om morgenen den [DATE] gik den [DEMOGRAPHIC_DATA] kejser [PERSON_NAME] med al s…" at bounding box center [310, 61] width 435 height 46
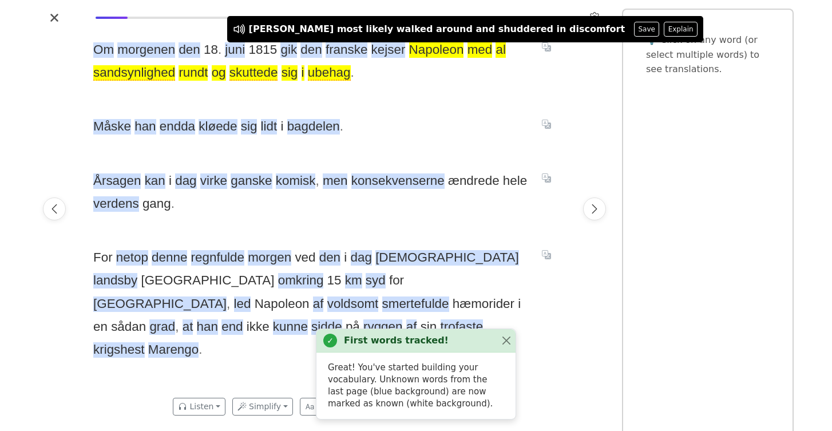
click at [404, 96] on div "Om morgenen den [DATE] gik den [DEMOGRAPHIC_DATA] kejser [PERSON_NAME] med al s…" at bounding box center [324, 209] width 485 height 364
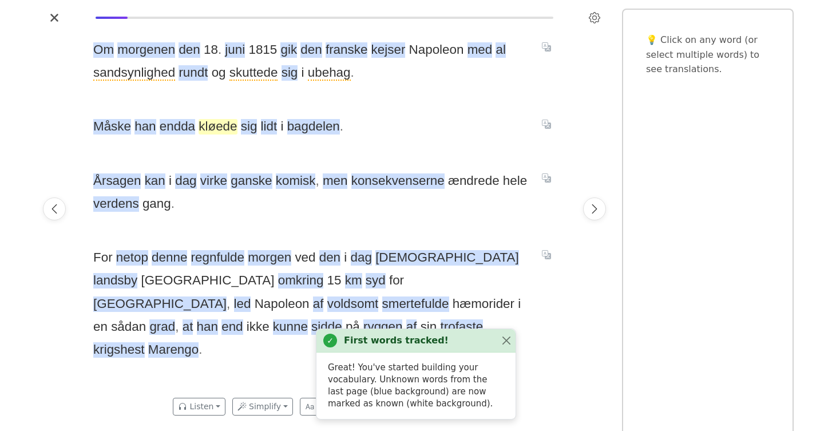
click at [212, 125] on span "kløede" at bounding box center [218, 126] width 38 height 15
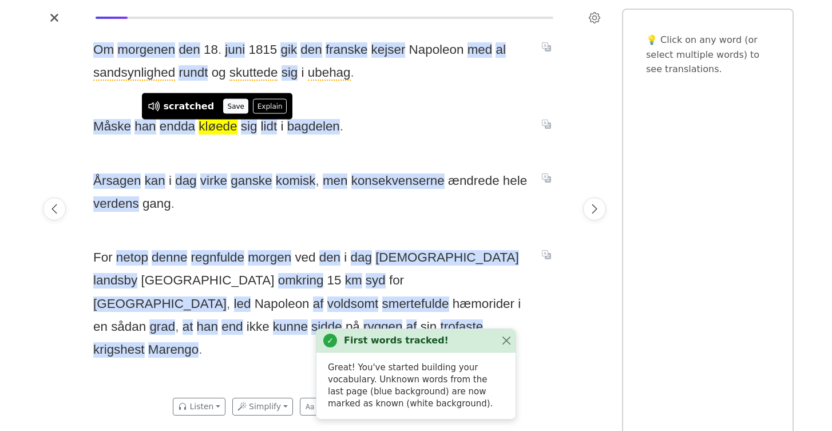
click at [227, 110] on button "Save" at bounding box center [235, 106] width 25 height 15
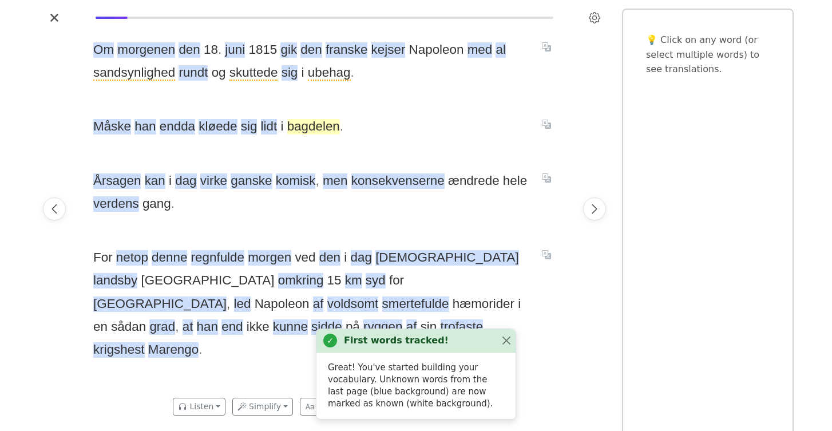
click at [306, 127] on span "bagdelen" at bounding box center [313, 126] width 53 height 15
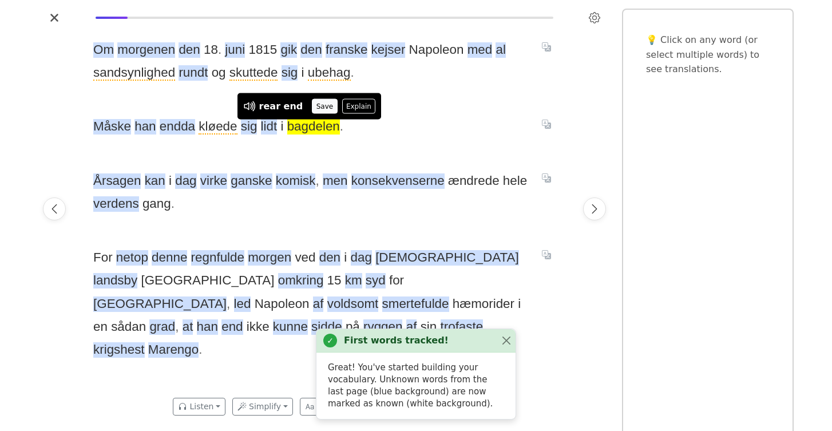
click at [315, 107] on button "Save" at bounding box center [324, 106] width 25 height 15
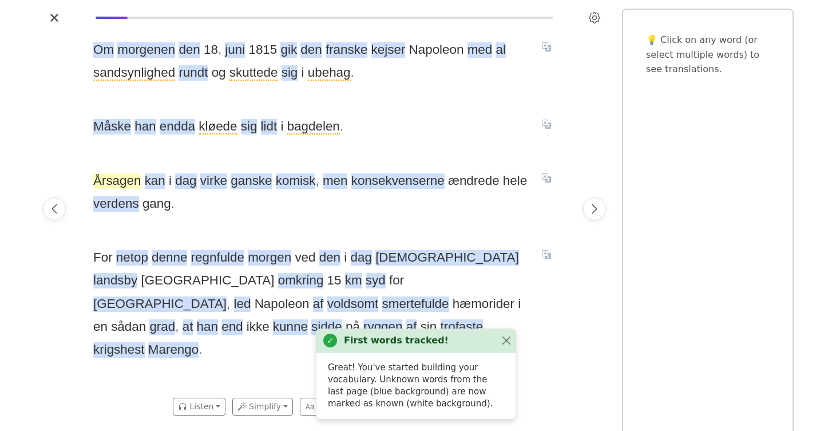
click at [122, 186] on span "Årsagen" at bounding box center [117, 180] width 48 height 15
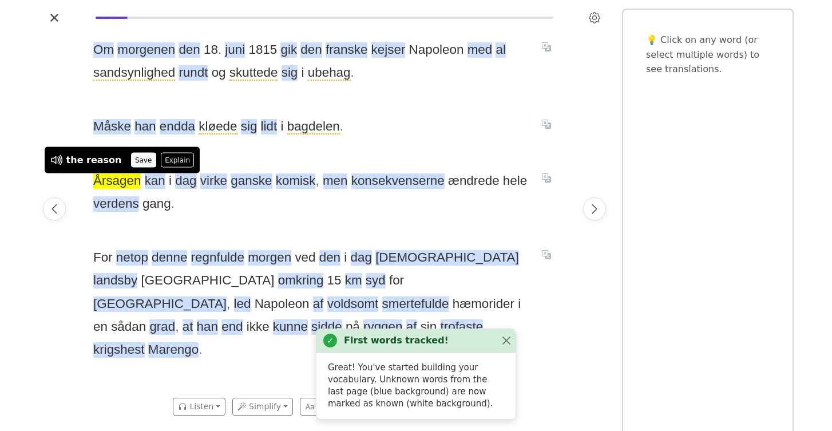
click at [136, 159] on button "Save" at bounding box center [143, 160] width 25 height 15
